Goal: Information Seeking & Learning: Learn about a topic

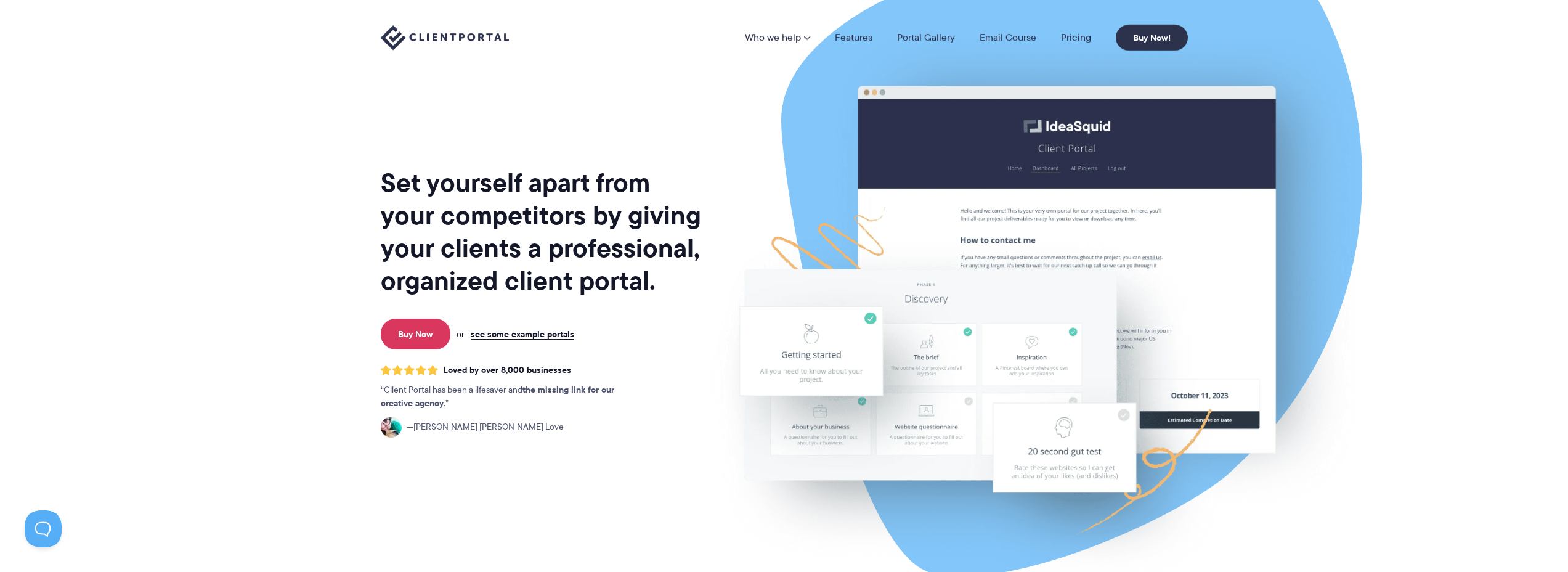
click at [1087, 29] on nav "Who we help Who we help View pricing Agencies See how Client Portal can help gi…" at bounding box center [966, 38] width 443 height 26
click at [1086, 32] on link "Pricing" at bounding box center [1076, 37] width 30 height 10
click at [1086, 36] on link "Pricing" at bounding box center [1076, 37] width 30 height 10
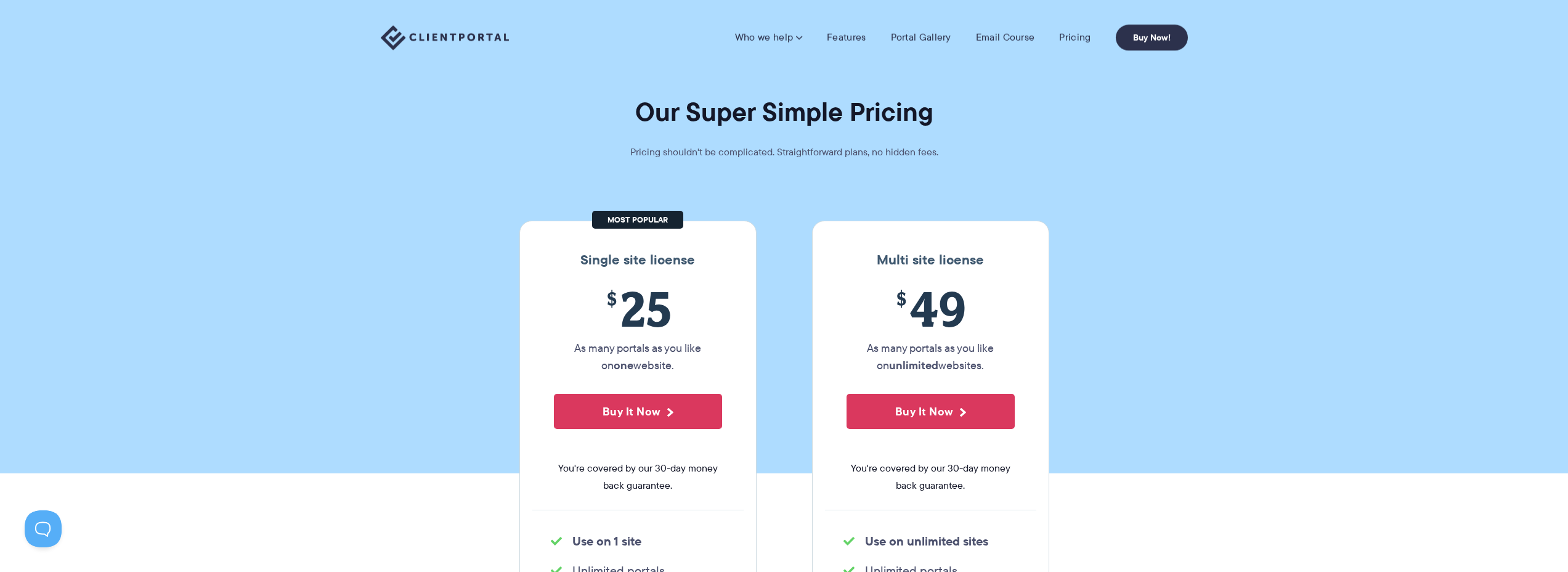
click at [471, 47] on img at bounding box center [445, 38] width 128 height 25
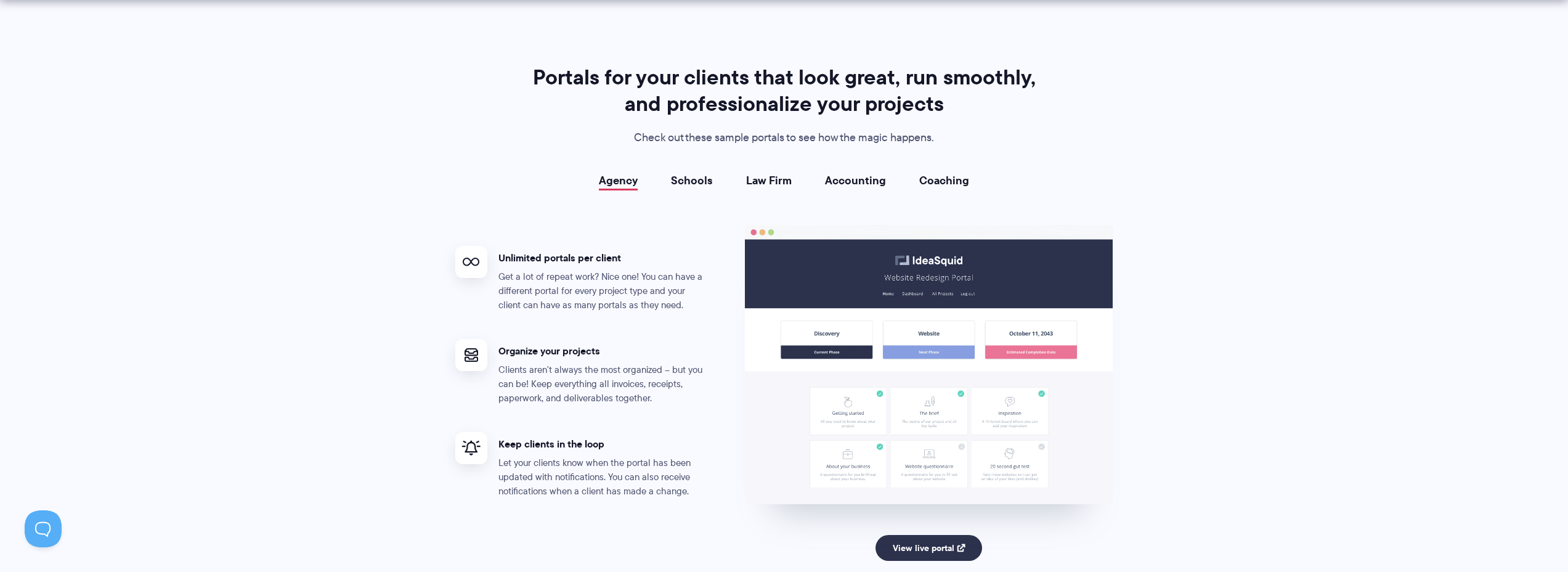
scroll to position [2194, 0]
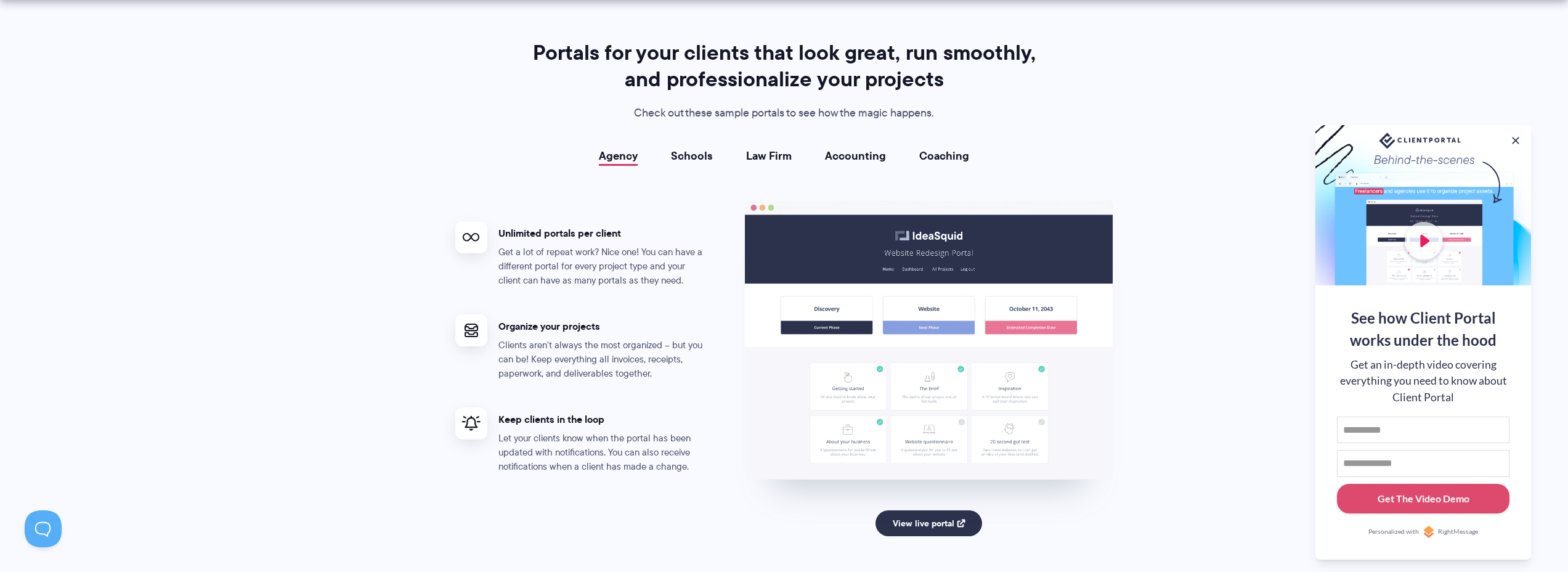
click at [701, 157] on link "Schools" at bounding box center [692, 156] width 42 height 12
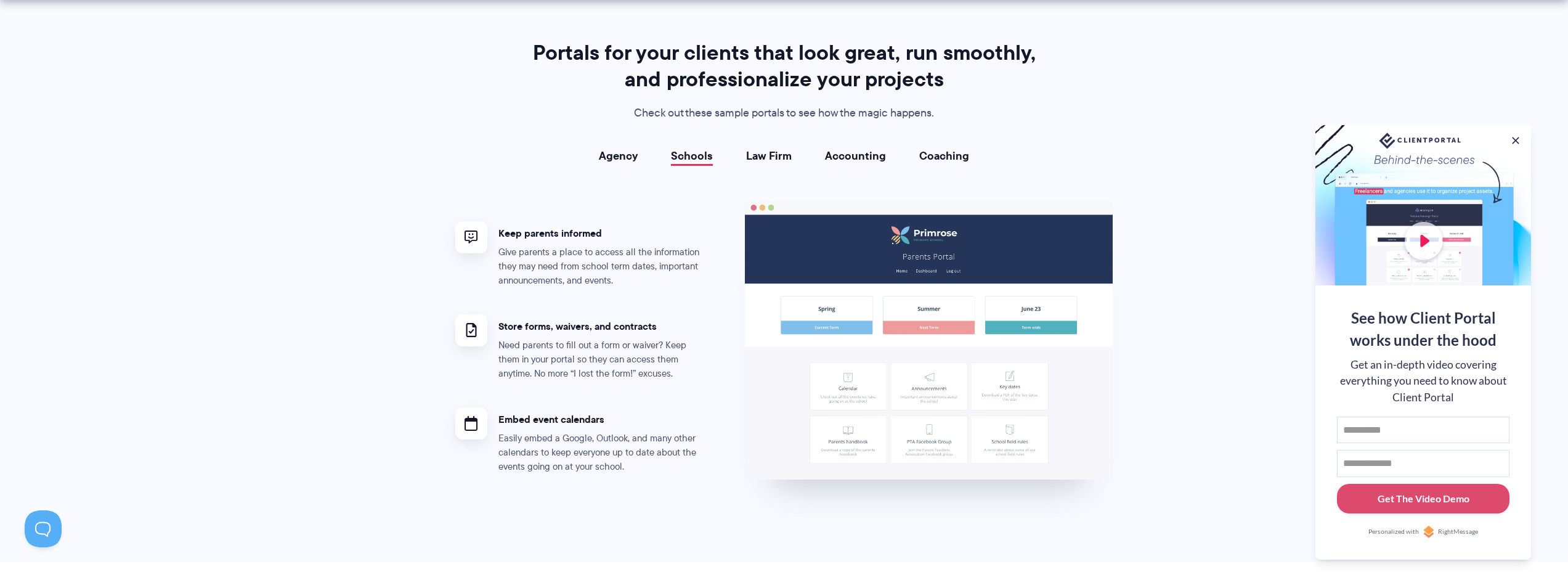
click at [785, 161] on link "Law Firm" at bounding box center [769, 156] width 46 height 12
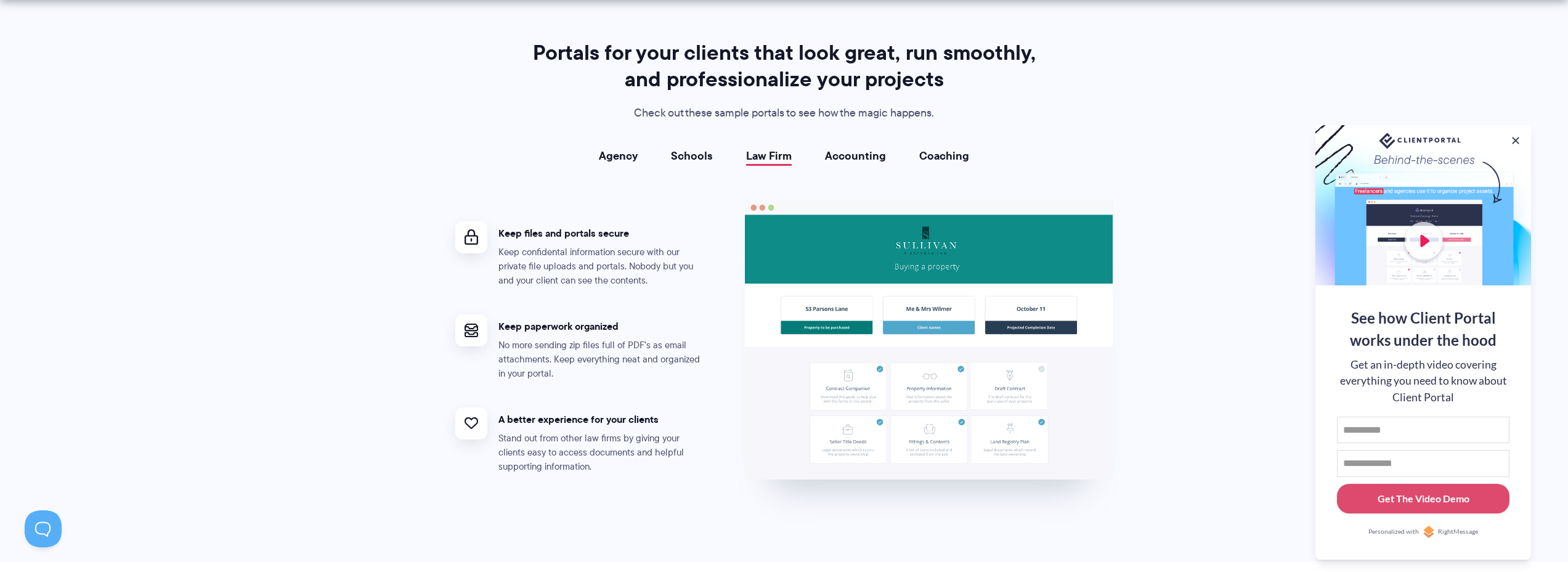
click at [861, 154] on link "Accounting" at bounding box center [855, 156] width 61 height 12
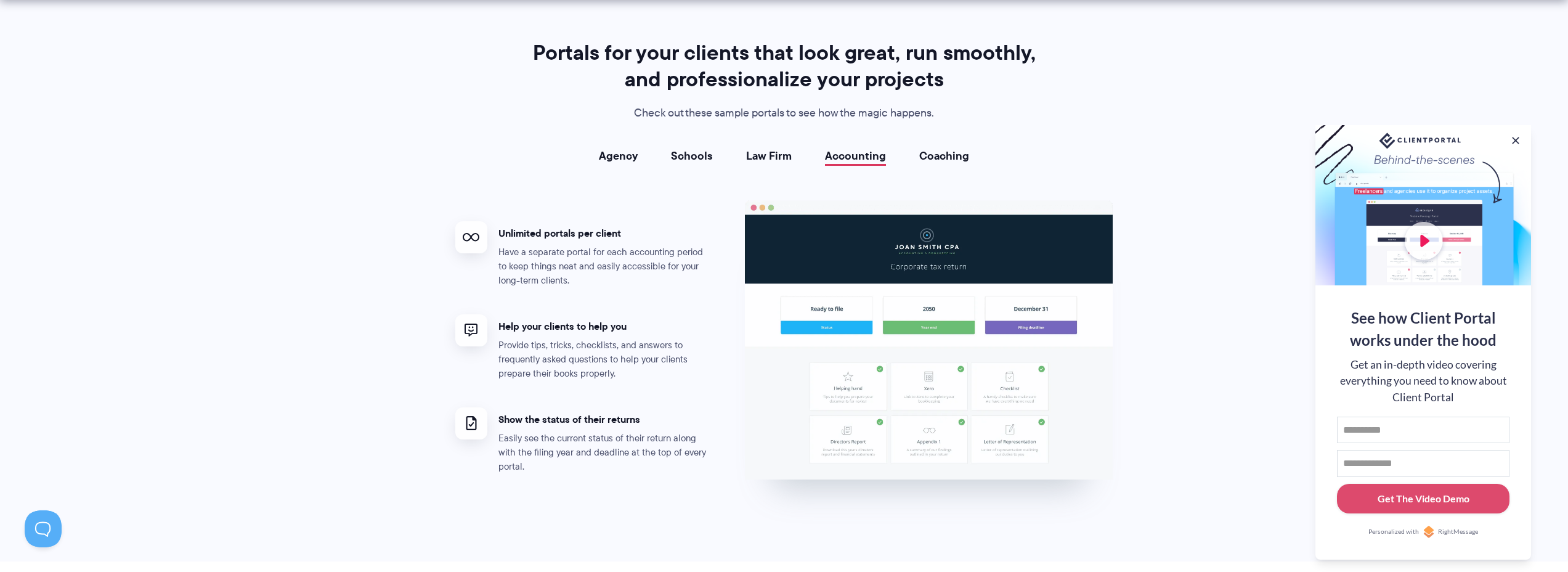
click at [946, 161] on link "Coaching" at bounding box center [944, 156] width 50 height 12
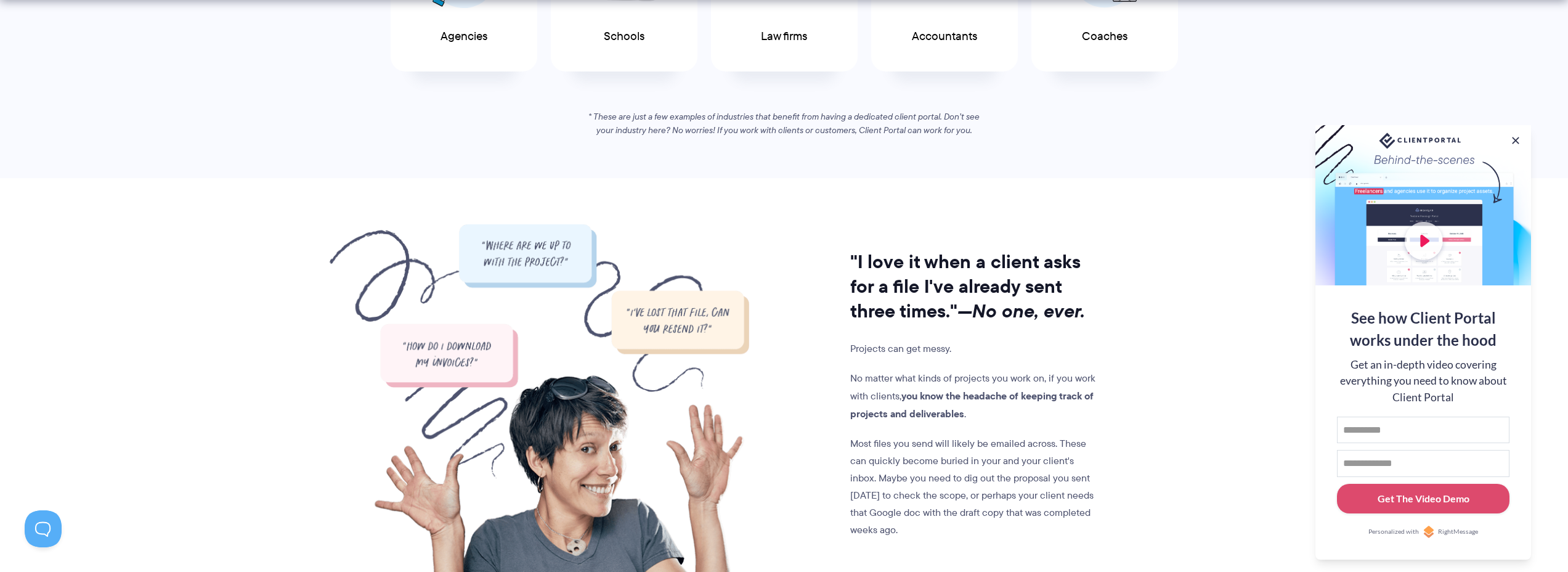
scroll to position [1549, 0]
